Goal: Contribute content: Contribute content

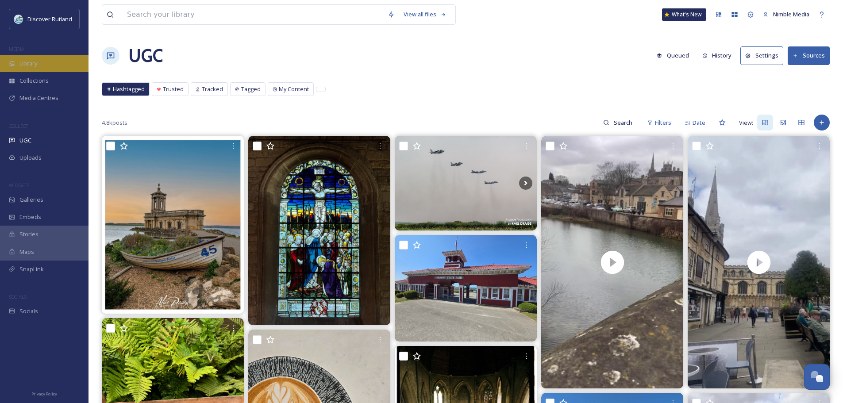
click at [26, 59] on div "Library" at bounding box center [44, 63] width 89 height 17
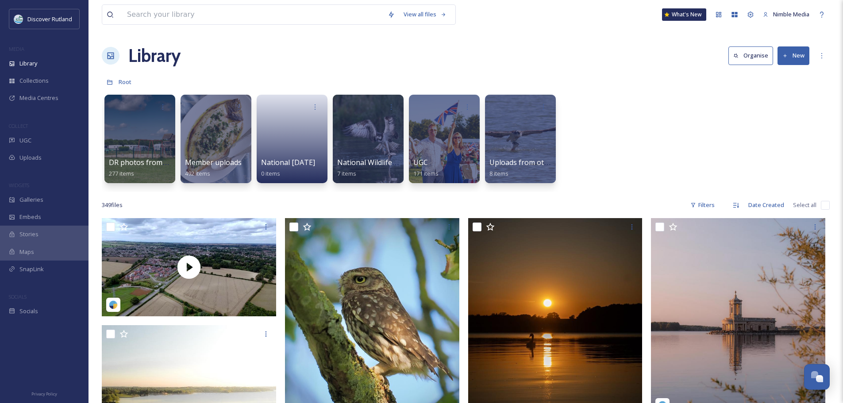
click at [790, 55] on button "New" at bounding box center [794, 55] width 32 height 18
click at [784, 77] on span "File Upload" at bounding box center [789, 76] width 29 height 8
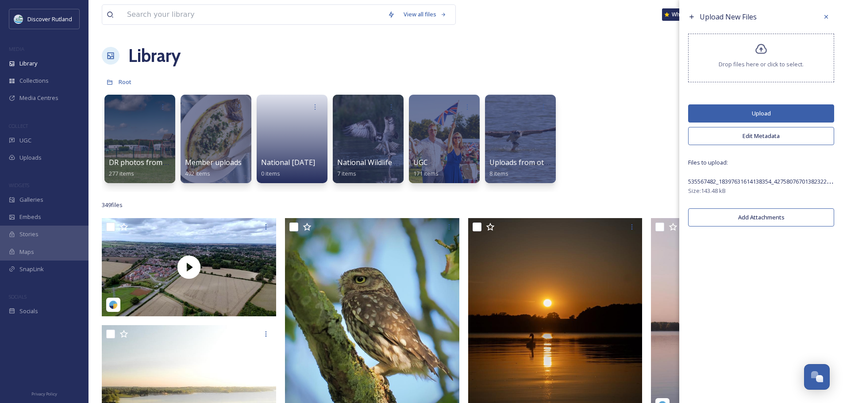
click at [776, 116] on button "Upload" at bounding box center [761, 113] width 146 height 18
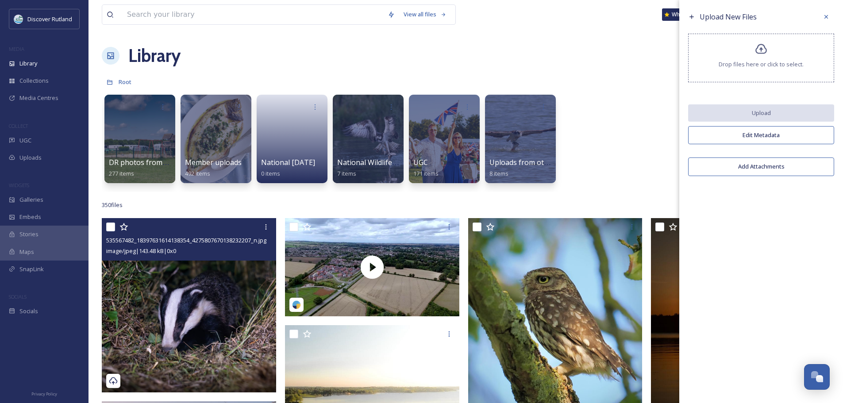
click at [185, 270] on img at bounding box center [189, 305] width 174 height 174
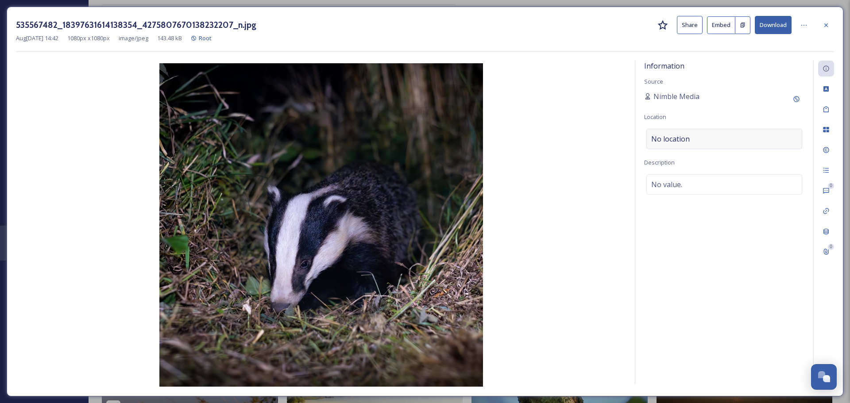
click at [673, 140] on span "No location" at bounding box center [670, 139] width 39 height 11
click at [676, 139] on input at bounding box center [724, 138] width 155 height 19
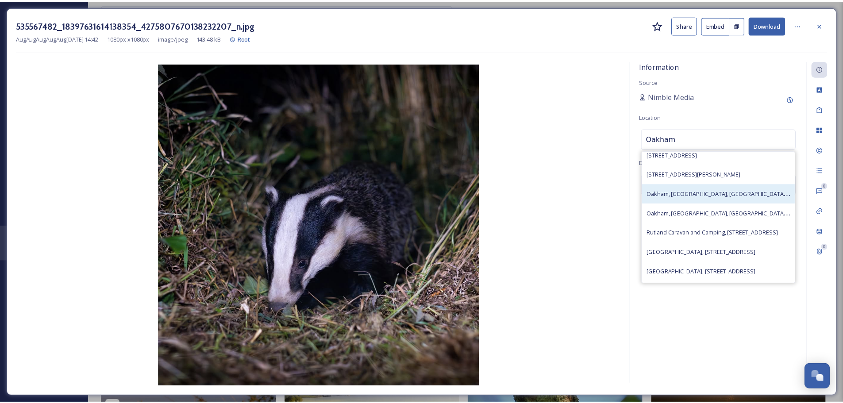
scroll to position [177, 0]
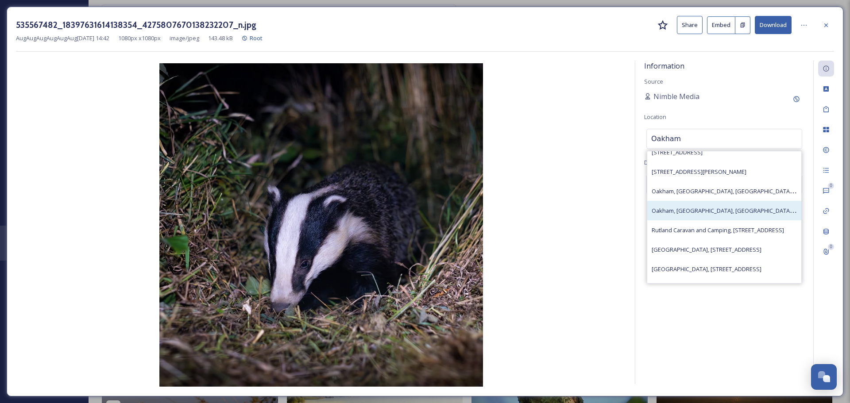
type input "Oakham"
click at [705, 212] on span "Oakham, [GEOGRAPHIC_DATA], [GEOGRAPHIC_DATA], [GEOGRAPHIC_DATA]" at bounding box center [751, 210] width 199 height 8
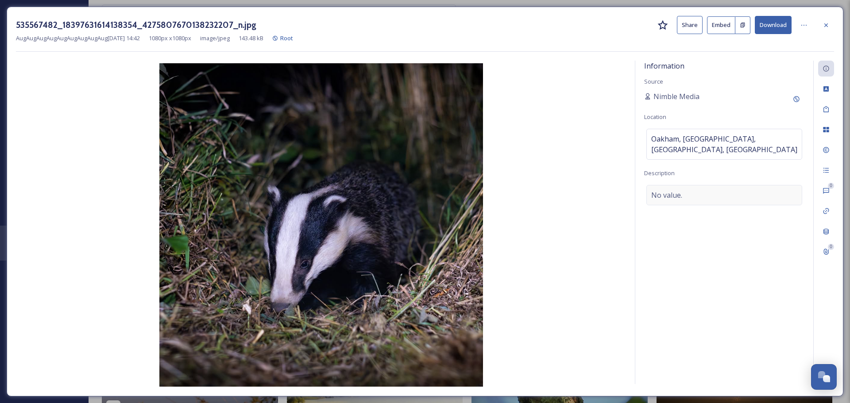
click at [682, 190] on span "No value." at bounding box center [666, 195] width 31 height 11
click at [670, 189] on textarea at bounding box center [724, 221] width 160 height 73
click at [693, 185] on textarea at bounding box center [724, 221] width 160 height 73
paste textarea "[URL][DOMAIN_NAME]"
click at [745, 252] on div "[URL][DOMAIN_NAME] Add Emojis 😄" at bounding box center [724, 232] width 160 height 94
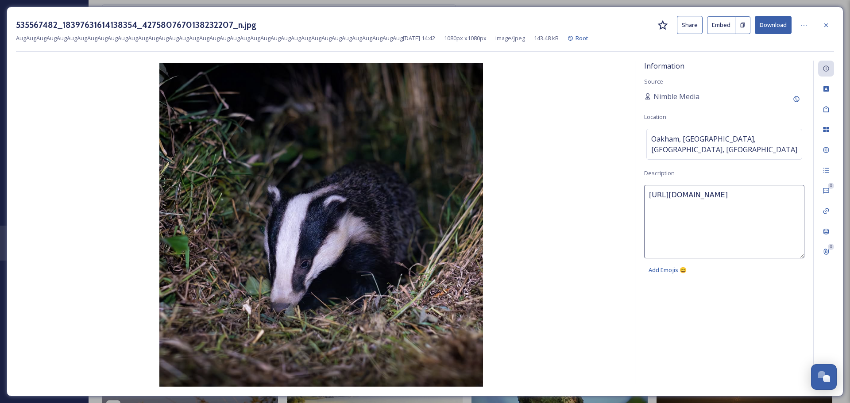
click at [693, 189] on textarea "[URL][DOMAIN_NAME]" at bounding box center [724, 221] width 160 height 73
click at [694, 188] on textarea "[URL][DOMAIN_NAME]" at bounding box center [724, 221] width 160 height 73
paste textarea "Photo Credit: @kevinb39 (on Instagram)"
type textarea "Photo Credit: @kevinb39 (on Instagram)"
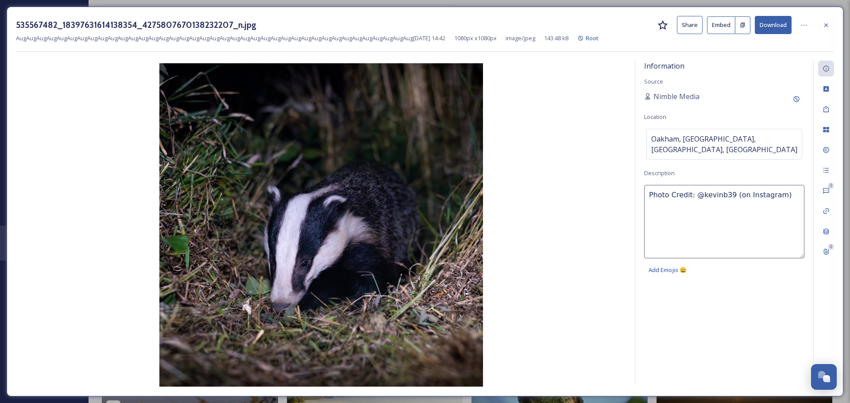
click at [753, 285] on div "Information Source Nimble Media Location [GEOGRAPHIC_DATA], [GEOGRAPHIC_DATA], …" at bounding box center [724, 223] width 178 height 324
click at [825, 26] on icon at bounding box center [826, 25] width 4 height 4
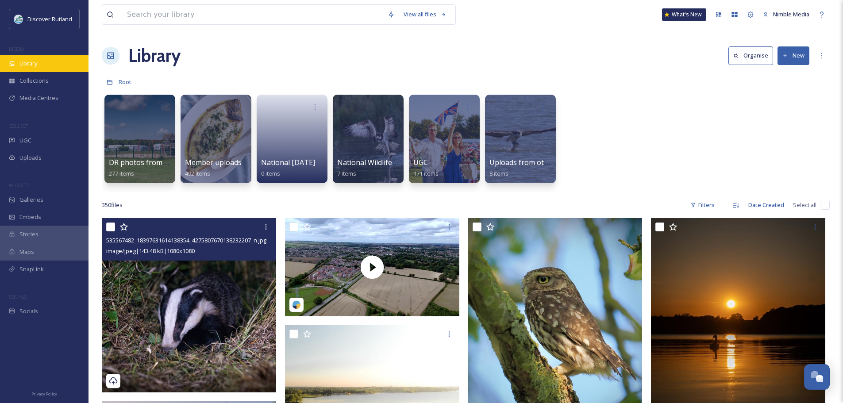
click at [46, 70] on div "Library" at bounding box center [44, 63] width 89 height 17
